Goal: Book appointment/travel/reservation

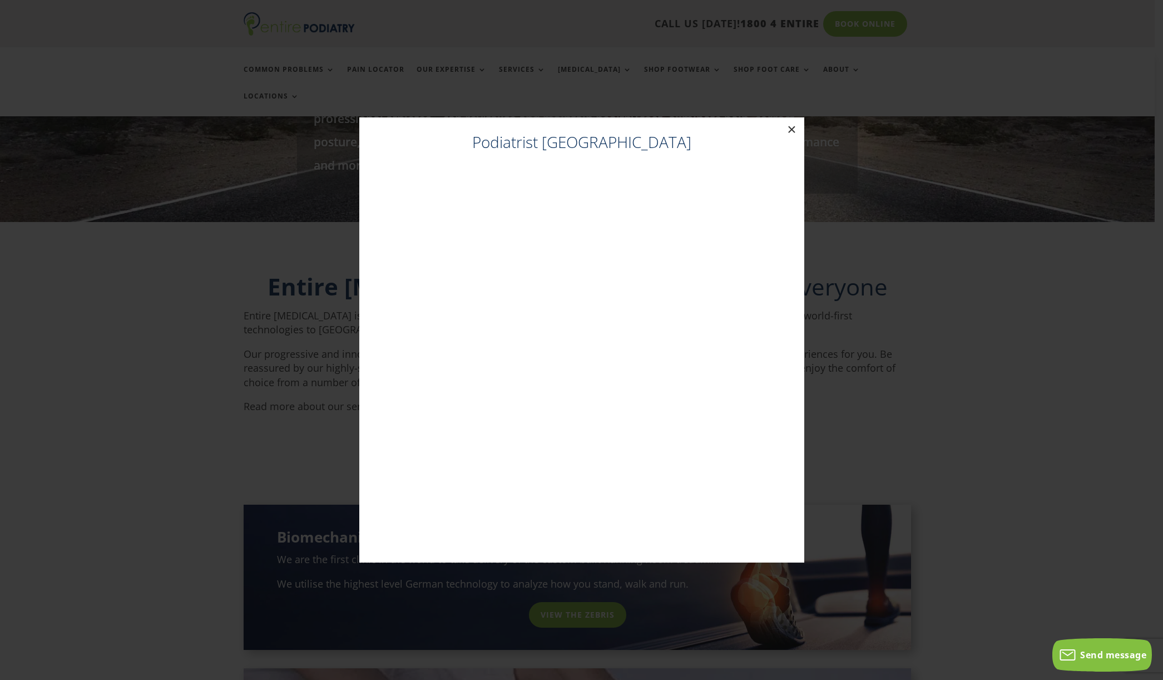
click at [789, 129] on button "×" at bounding box center [792, 129] width 24 height 24
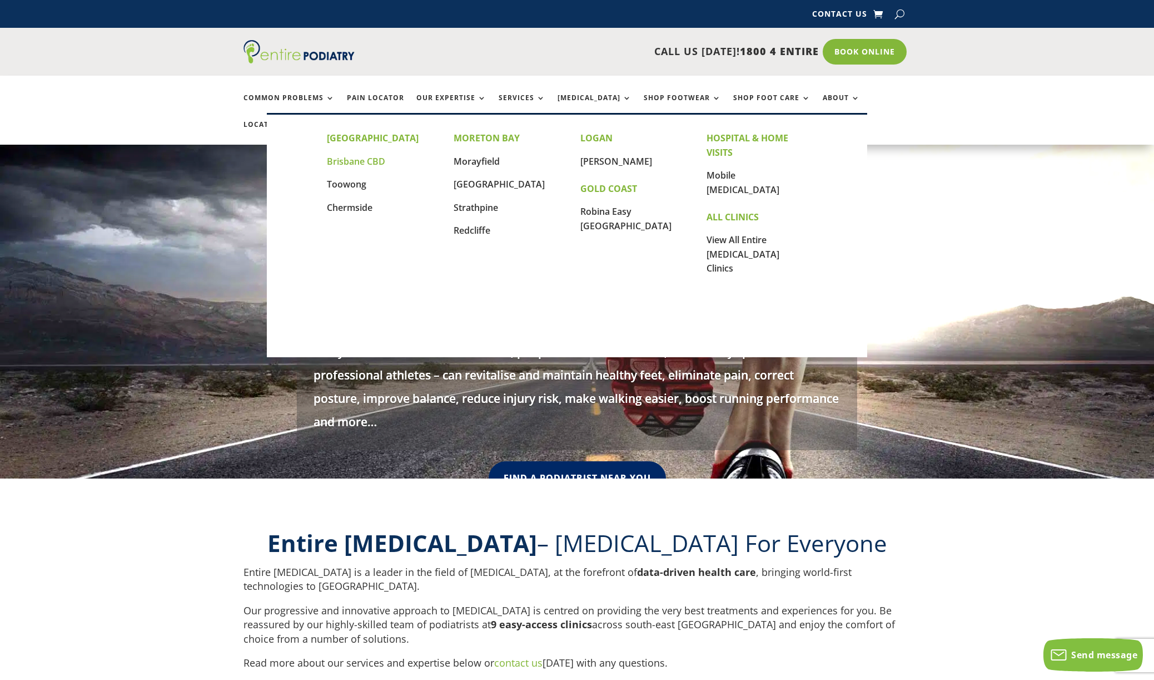
click at [365, 161] on link "Brisbane CBD" at bounding box center [356, 161] width 58 height 12
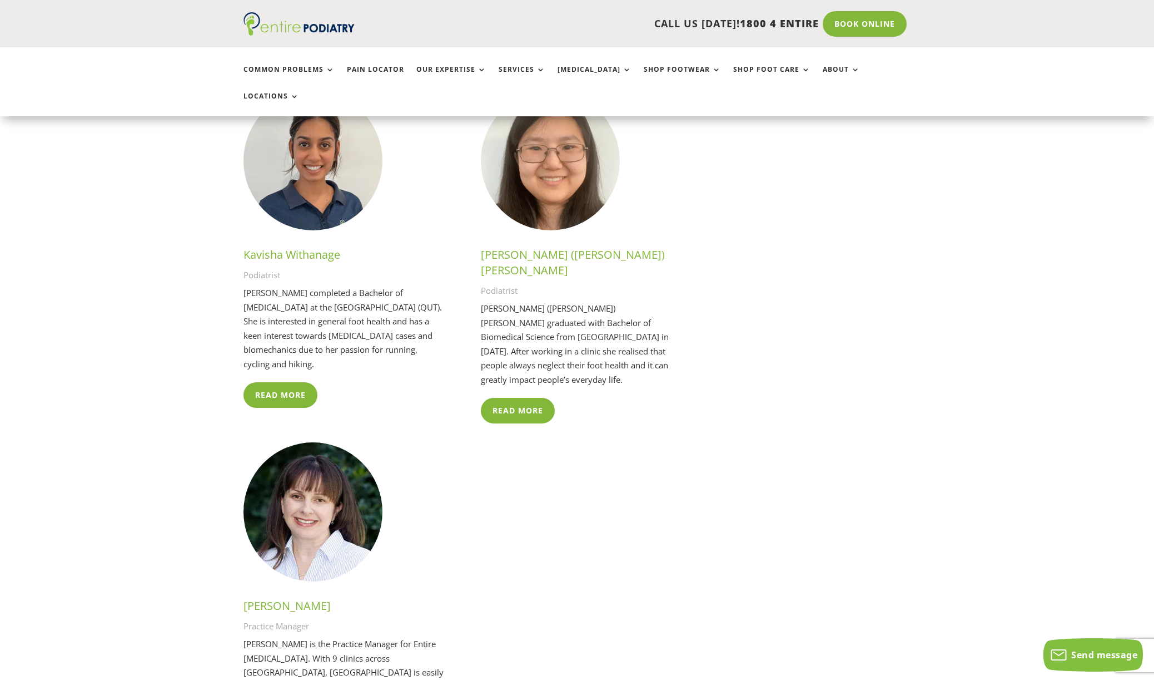
scroll to position [2910, 0]
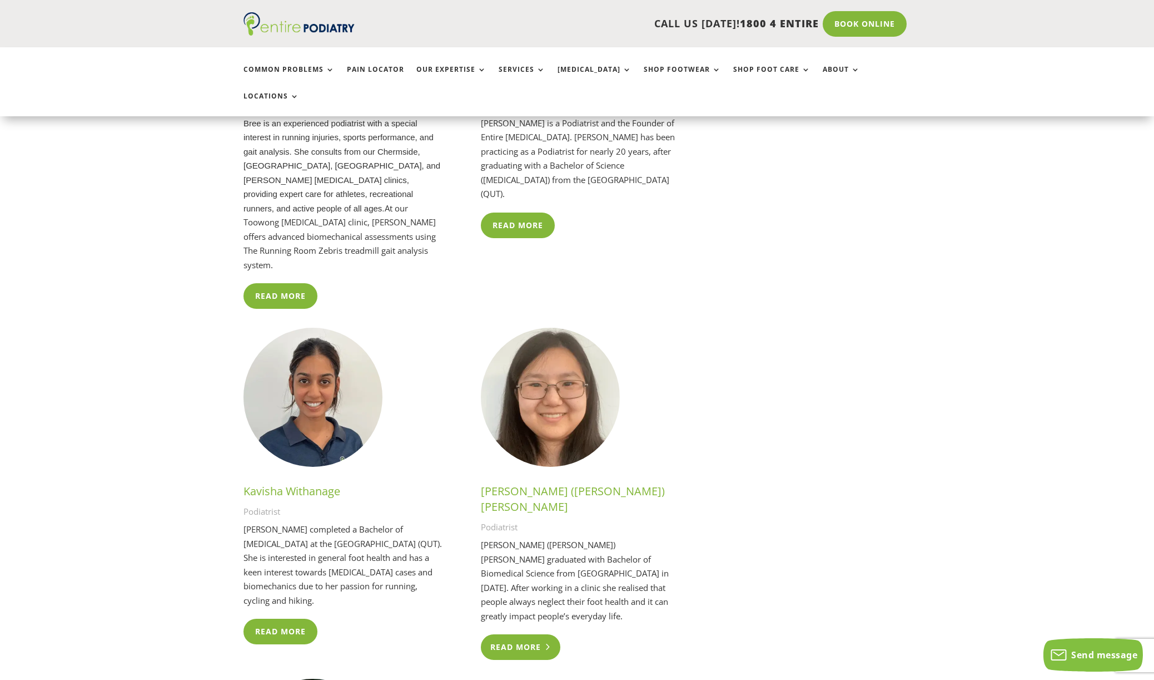
click at [519, 634] on link "Read More" at bounding box center [521, 647] width 80 height 26
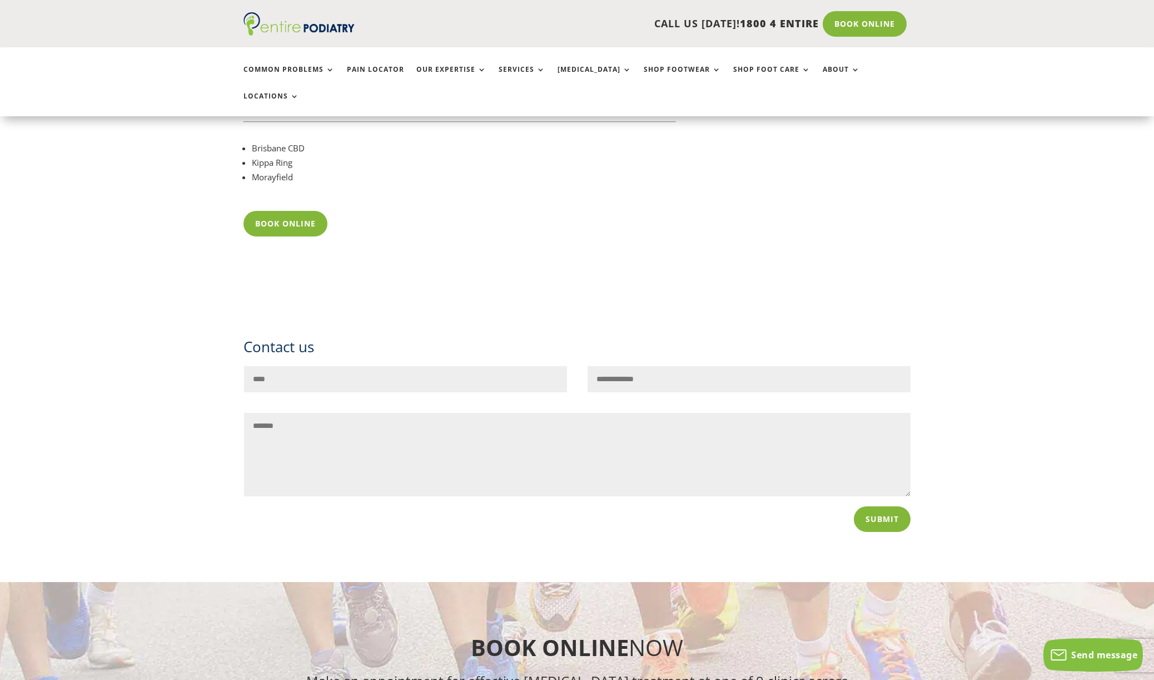
scroll to position [776, 0]
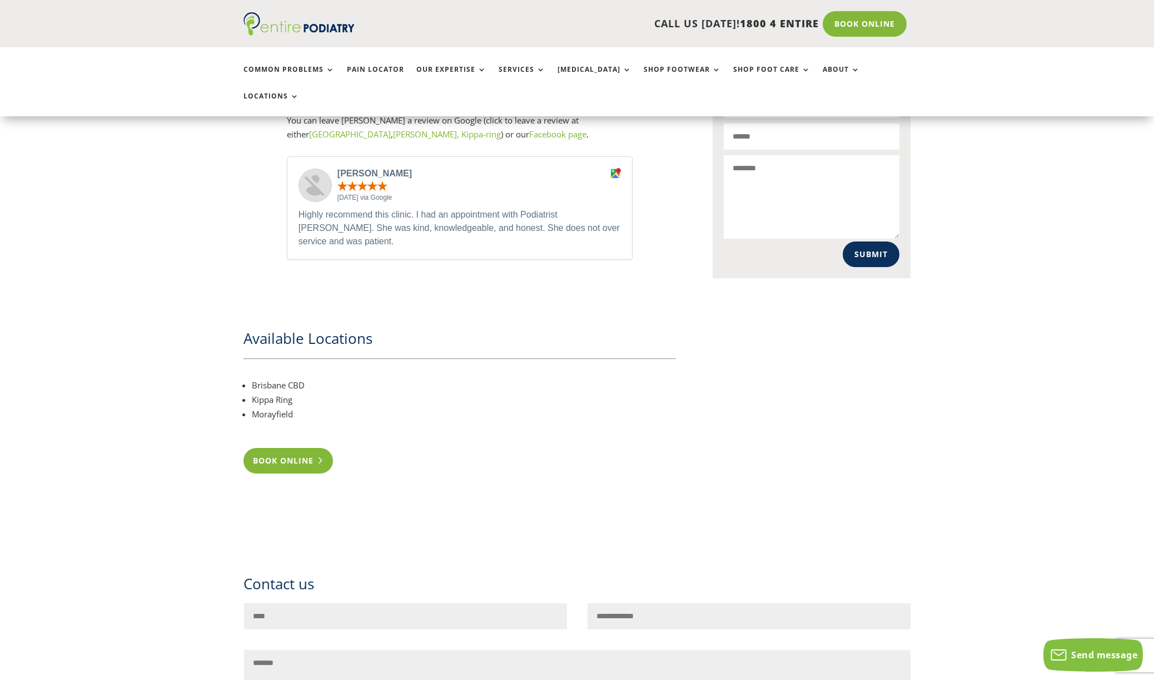
click at [297, 448] on link "Book Online" at bounding box center [289, 461] width 90 height 26
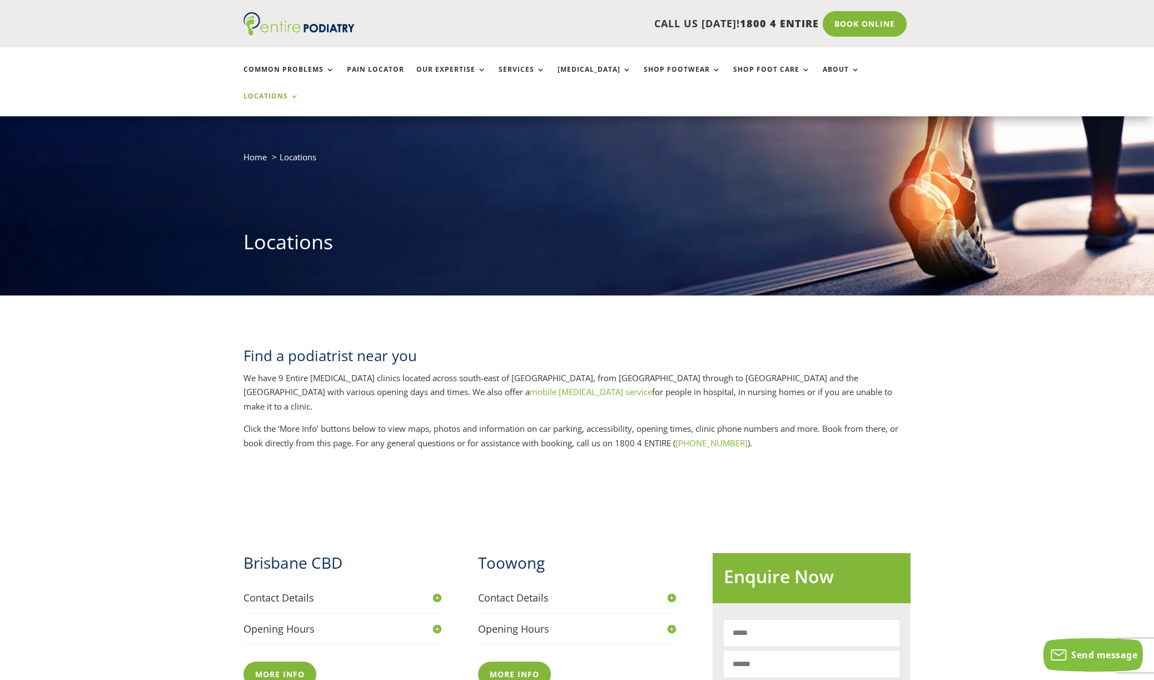
scroll to position [264, 0]
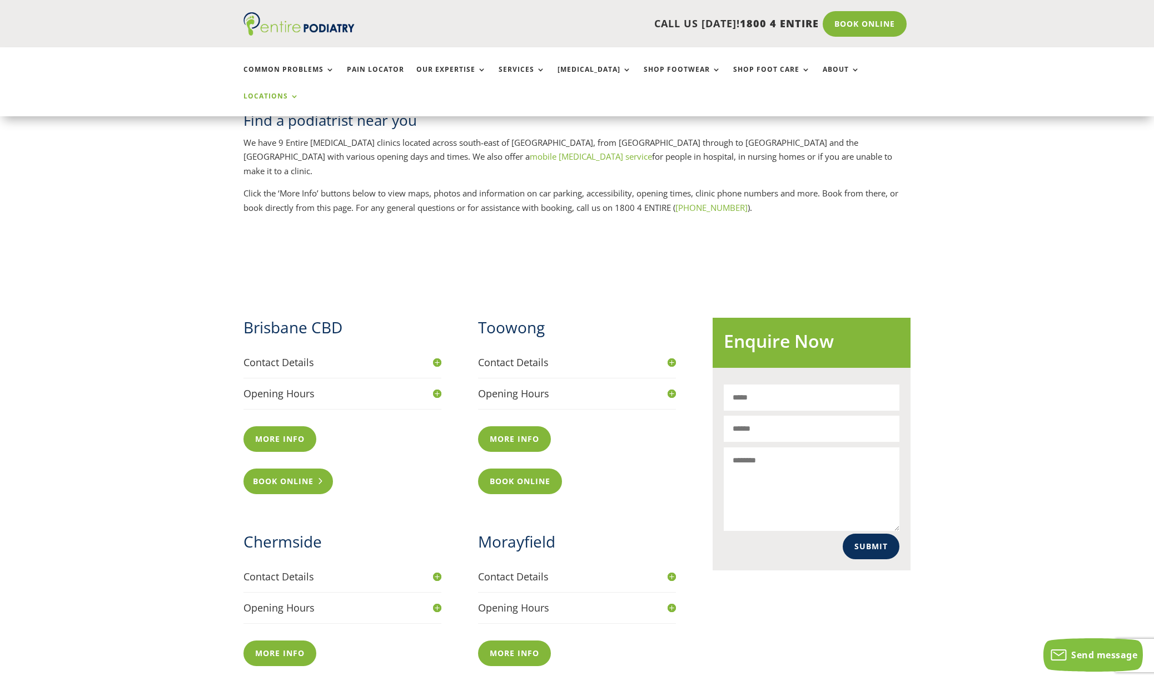
click at [290, 468] on link "Book Online" at bounding box center [289, 481] width 90 height 26
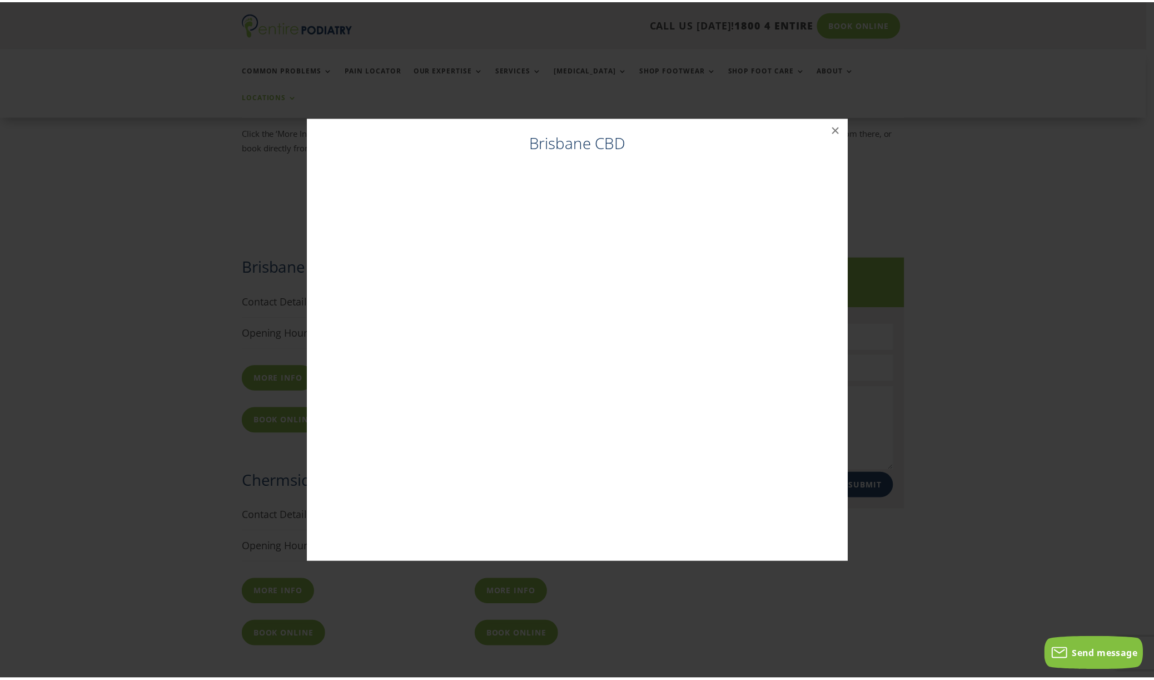
scroll to position [339, 0]
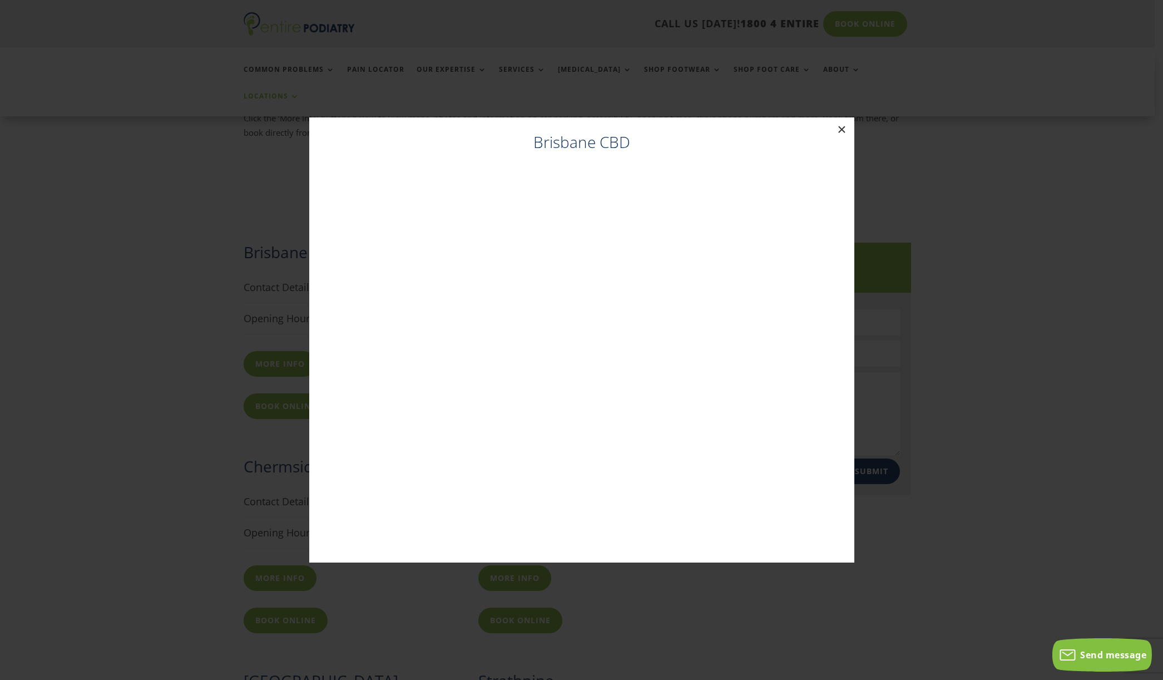
click at [842, 128] on button "×" at bounding box center [842, 129] width 24 height 24
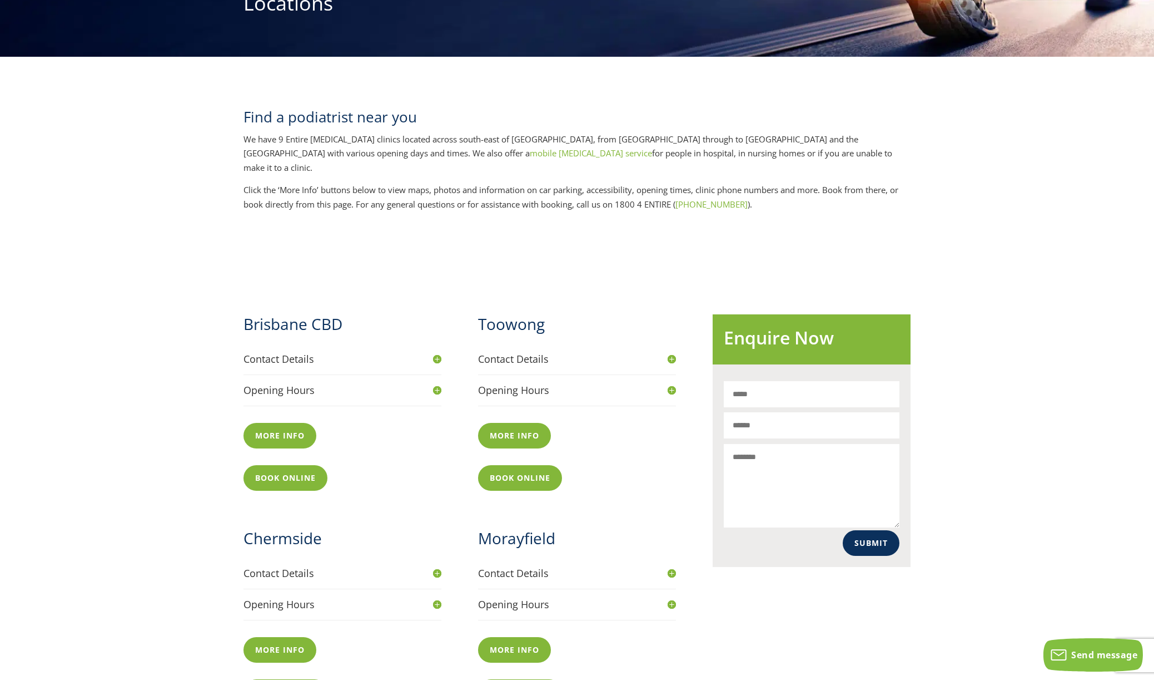
scroll to position [0, 0]
